Goal: Information Seeking & Learning: Learn about a topic

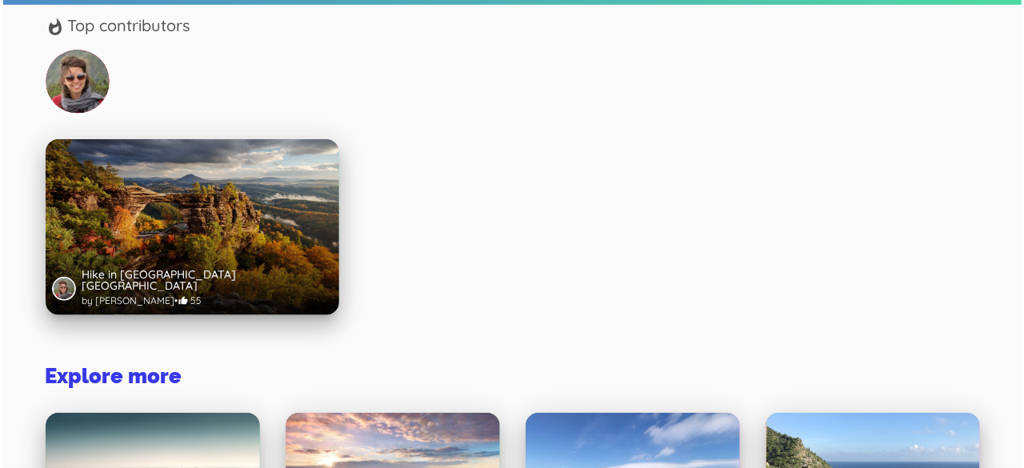
scroll to position [320, 0]
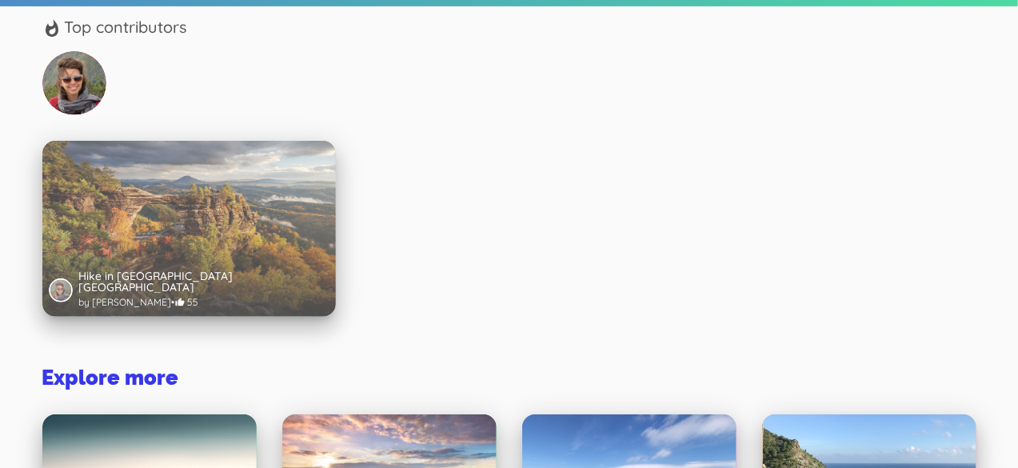
click at [139, 229] on div at bounding box center [189, 273] width 294 height 88
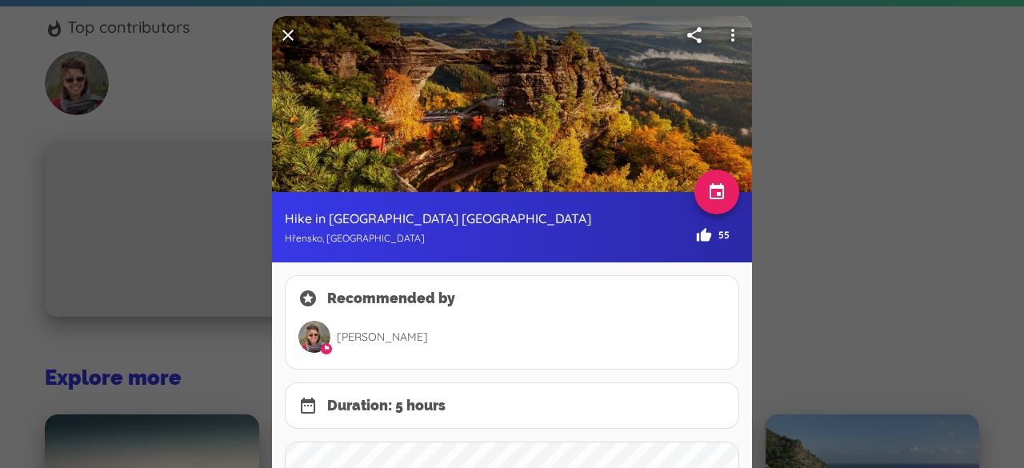
click at [718, 326] on p "[PERSON_NAME]" at bounding box center [527, 336] width 395 height 29
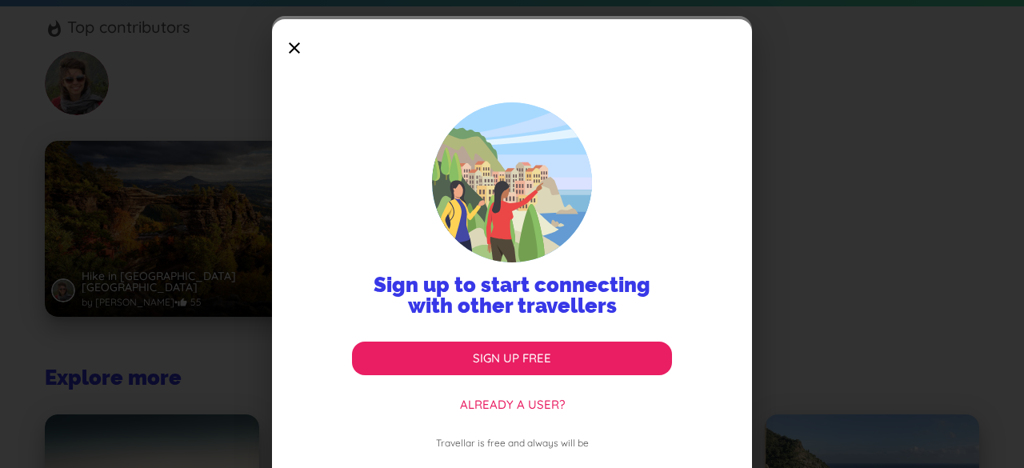
click at [298, 50] on icon at bounding box center [294, 48] width 45 height 45
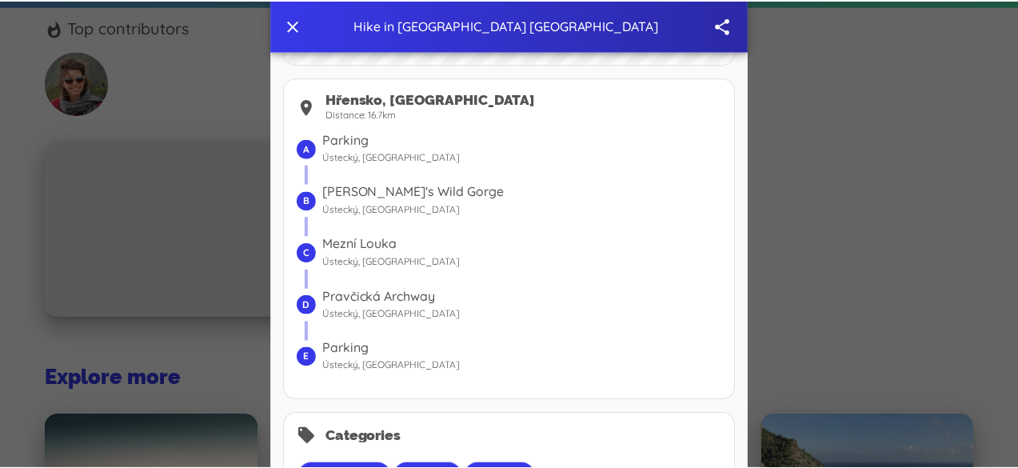
scroll to position [586, 0]
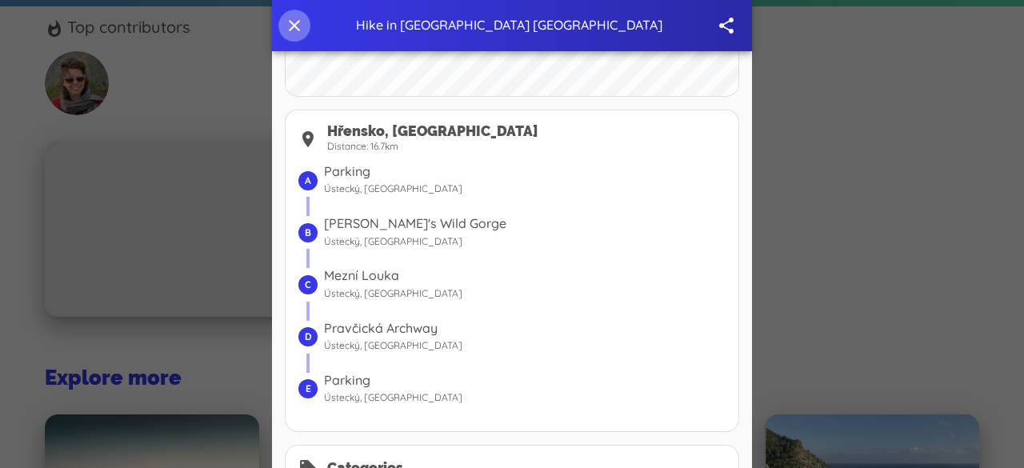
click at [292, 25] on button "button" at bounding box center [294, 26] width 32 height 32
